Goal: Find specific page/section: Find specific page/section

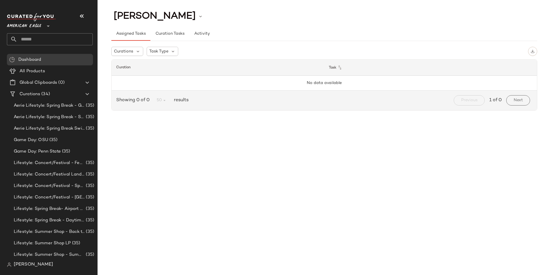
click at [17, 266] on span "[PERSON_NAME]" at bounding box center [33, 265] width 39 height 7
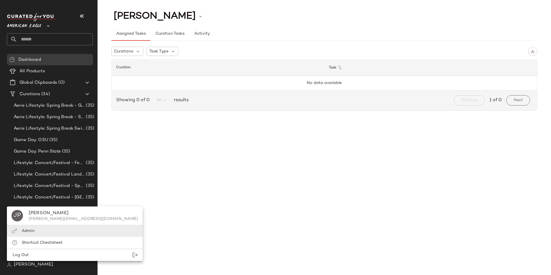
click at [36, 231] on div "Admin" at bounding box center [75, 231] width 136 height 12
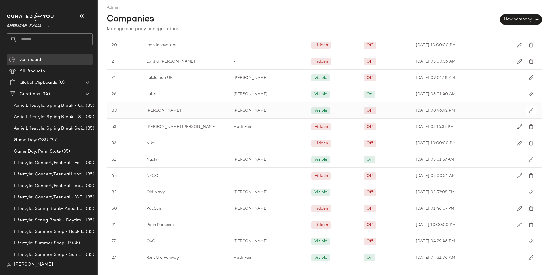
scroll to position [622, 0]
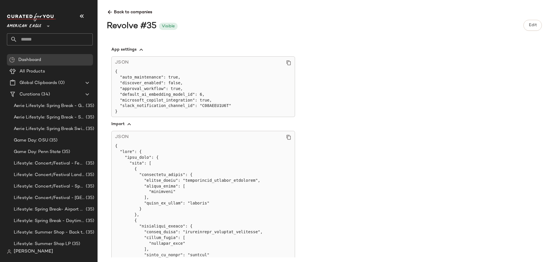
scroll to position [213, 0]
